Goal: Task Accomplishment & Management: Manage account settings

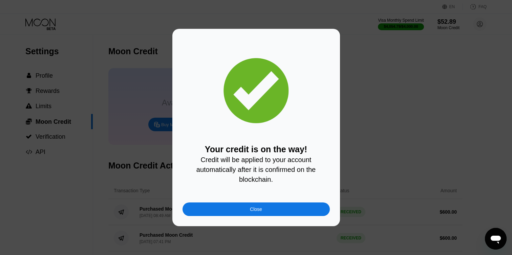
click at [112, 198] on div "Your credit is on the way! Credit will be applied to your account automatically…" at bounding box center [256, 127] width 512 height 197
click at [222, 210] on div "Close" at bounding box center [255, 209] width 147 height 14
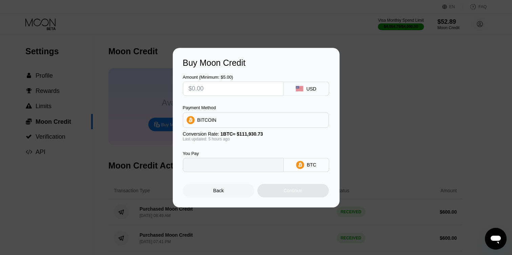
type input "0"
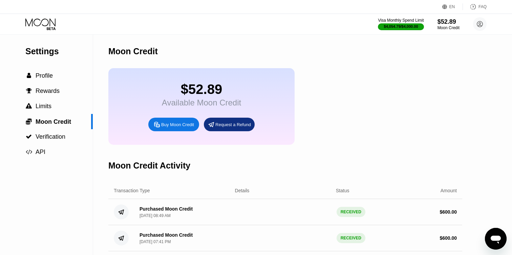
click at [52, 23] on icon at bounding box center [40, 24] width 31 height 12
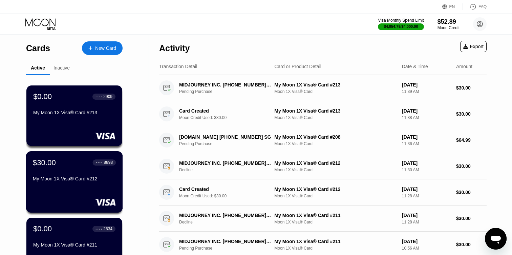
click at [65, 176] on div "My Moon 1X Visa® Card #212" at bounding box center [74, 178] width 83 height 5
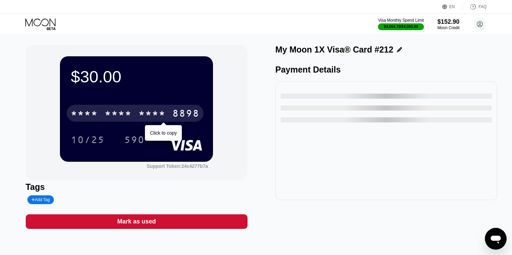
click at [192, 115] on div "8898" at bounding box center [185, 114] width 27 height 11
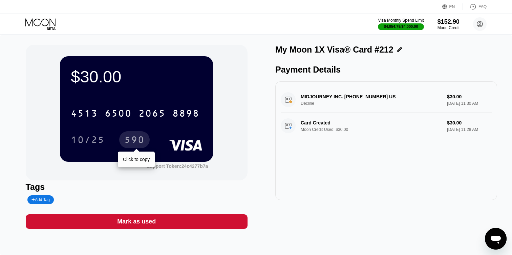
click at [137, 136] on div "590" at bounding box center [134, 140] width 20 height 11
